Goal: Information Seeking & Learning: Learn about a topic

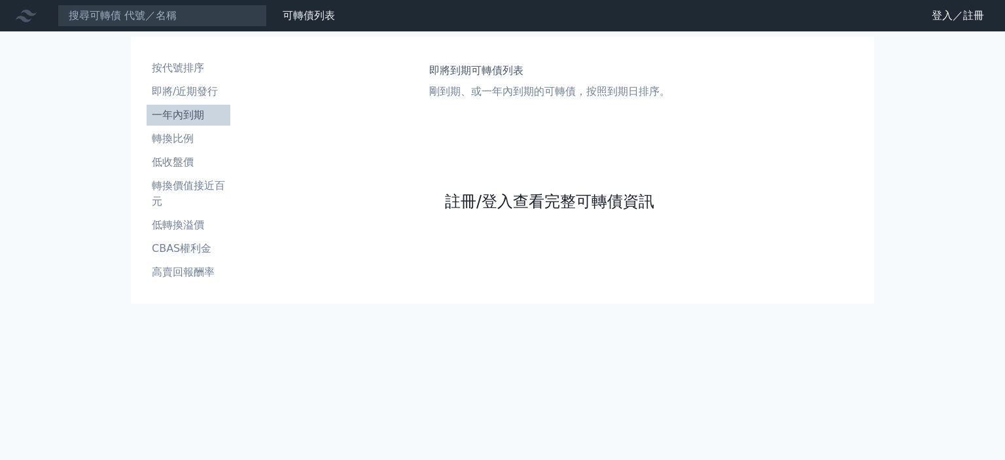
click at [539, 203] on link "註冊/登入查看完整可轉債資訊" at bounding box center [549, 201] width 209 height 21
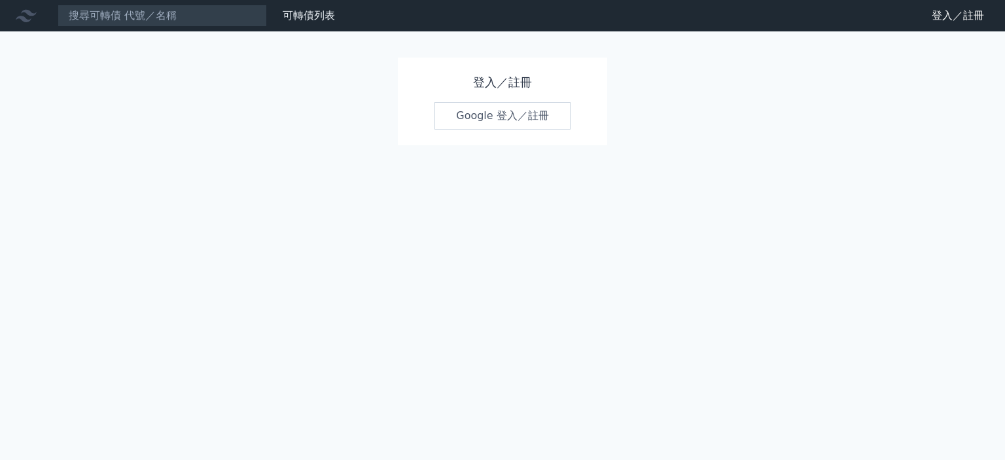
click at [524, 94] on div "登入／註冊 Google 登入／註冊" at bounding box center [502, 102] width 209 height 88
click at [522, 107] on link "Google 登入／註冊" at bounding box center [502, 115] width 136 height 27
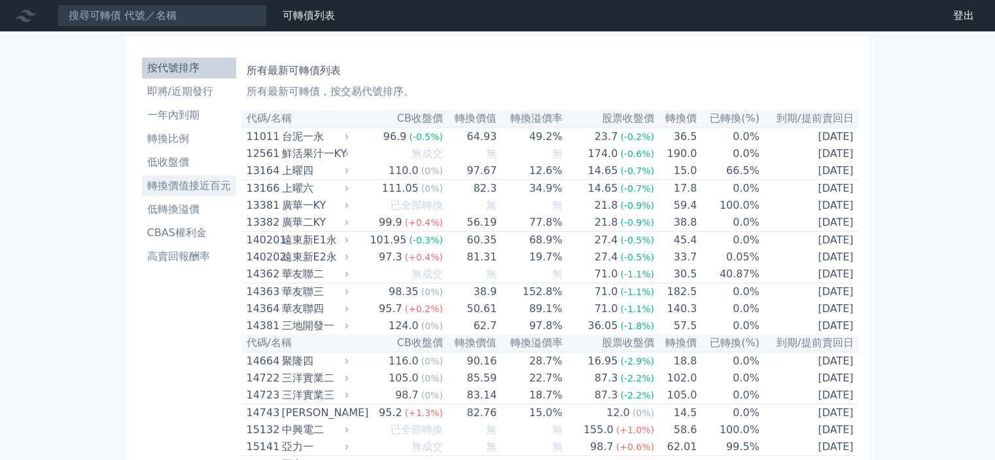
click at [170, 192] on li "轉換價值接近百元" at bounding box center [189, 186] width 94 height 16
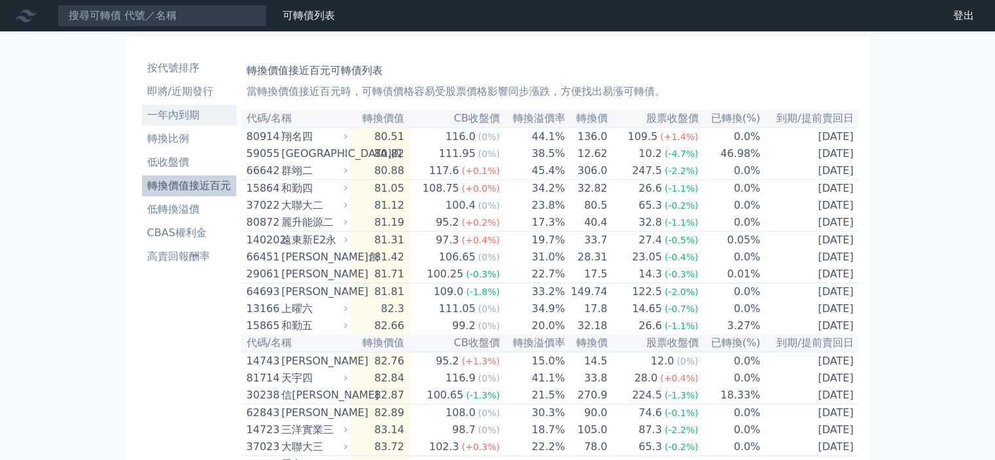
click at [173, 122] on li "一年內到期" at bounding box center [189, 115] width 94 height 16
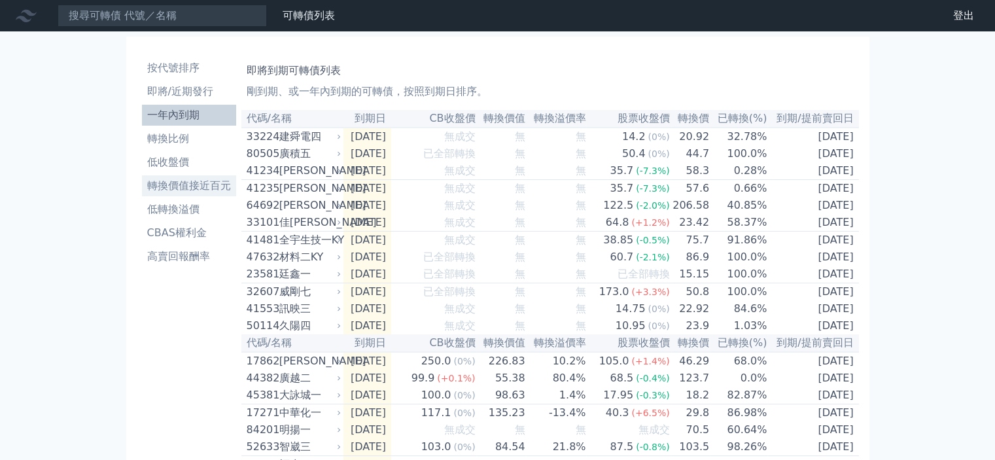
click at [199, 183] on li "轉換價值接近百元" at bounding box center [189, 186] width 94 height 16
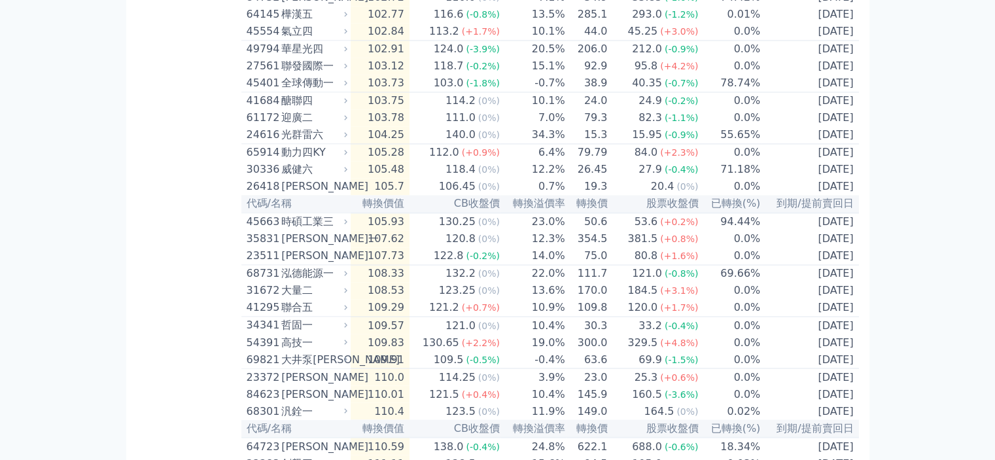
scroll to position [1924, 0]
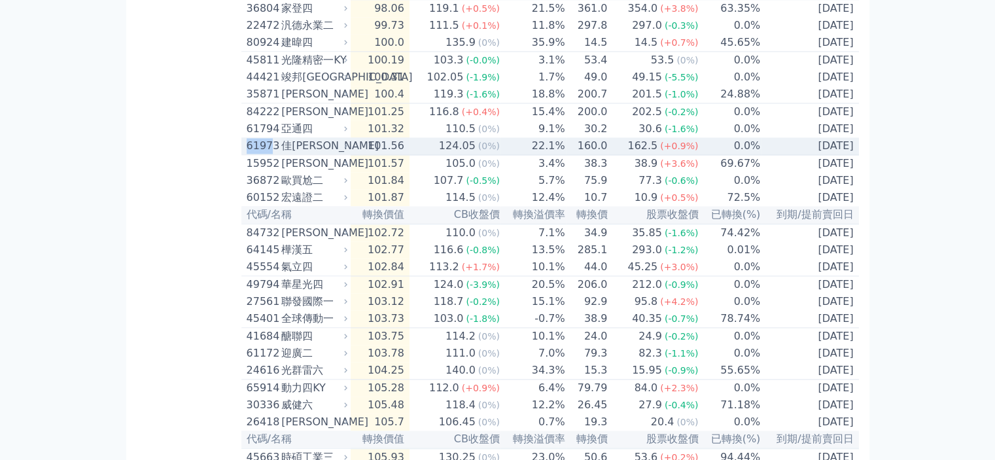
drag, startPoint x: 247, startPoint y: 285, endPoint x: 270, endPoint y: 285, distance: 23.6
click at [270, 154] on div "61973" at bounding box center [263, 146] width 32 height 16
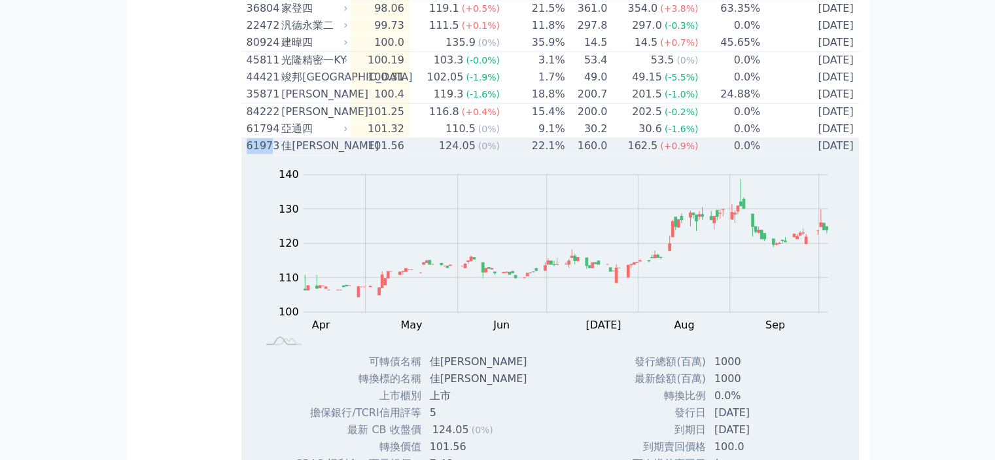
copy div "6197"
